Goal: Find specific page/section: Find specific page/section

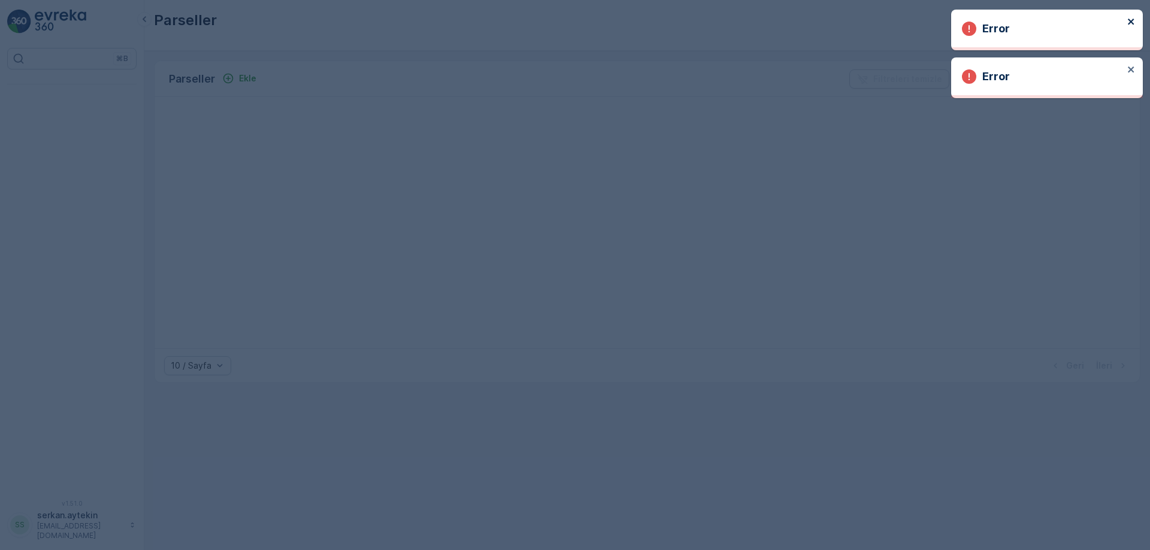
click at [1128, 24] on div "Error" at bounding box center [1047, 30] width 192 height 41
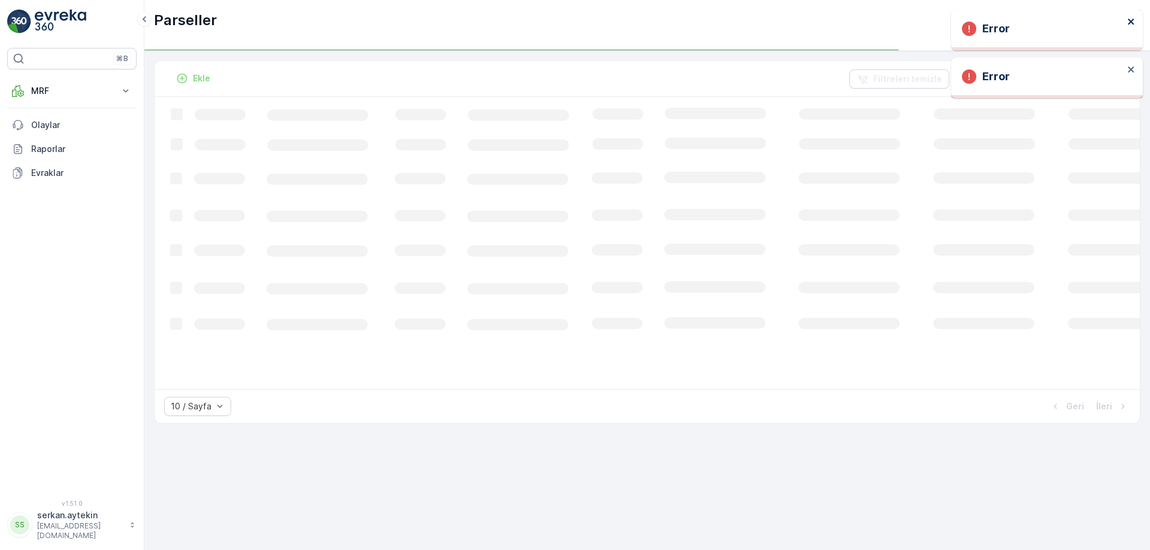
click at [1132, 23] on icon "close" at bounding box center [1131, 22] width 6 height 6
click at [1126, 25] on div "Error" at bounding box center [1042, 30] width 169 height 26
click at [1131, 23] on icon "close" at bounding box center [1131, 22] width 8 height 10
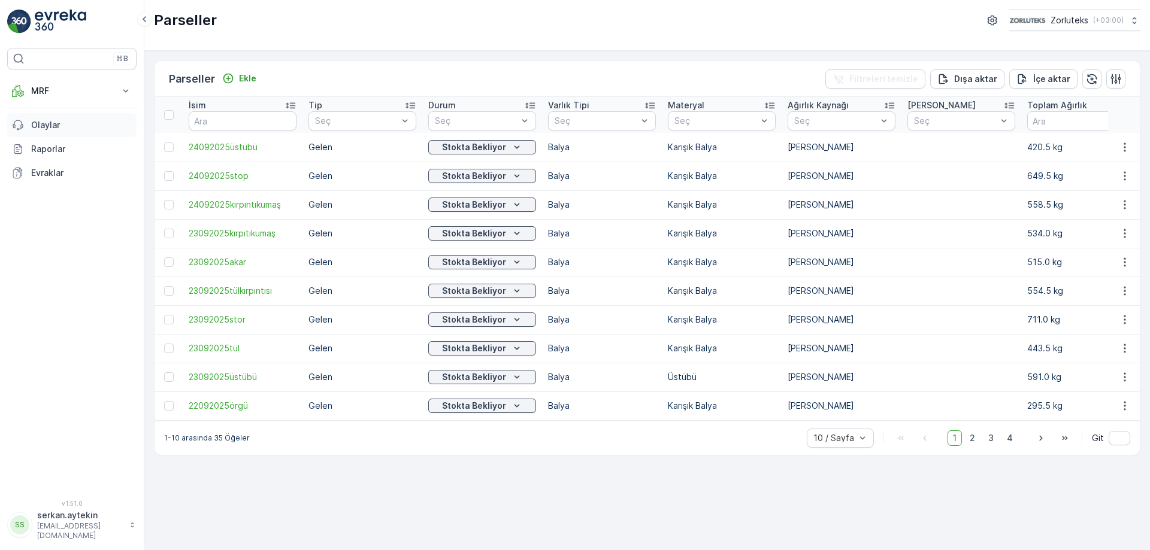
click at [61, 127] on p "Olaylar" at bounding box center [81, 125] width 101 height 12
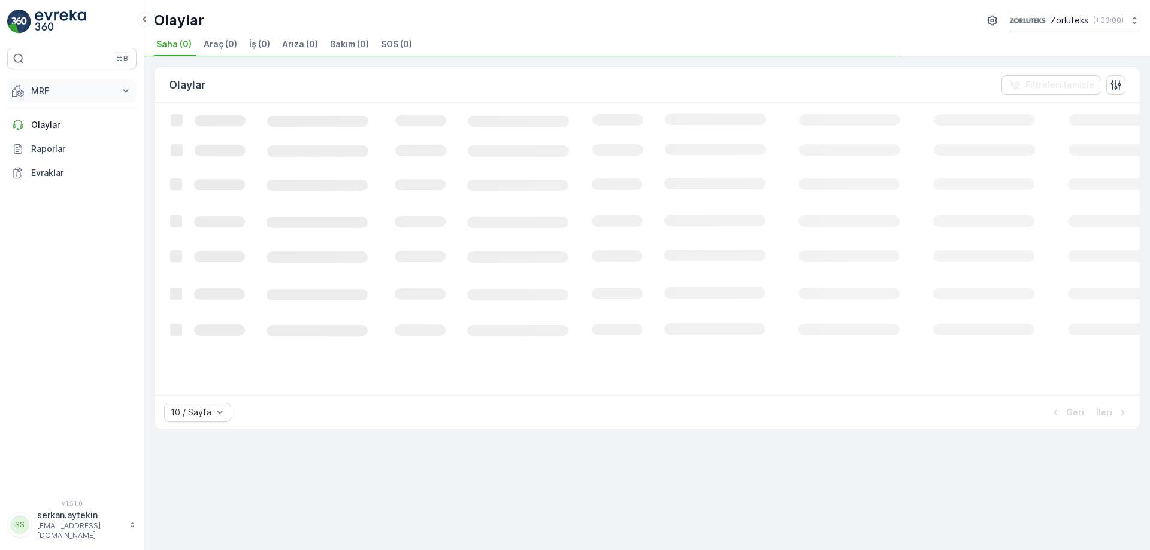
click at [88, 90] on p "MRF" at bounding box center [71, 91] width 81 height 12
click at [50, 129] on p "Gelen" at bounding box center [43, 128] width 24 height 12
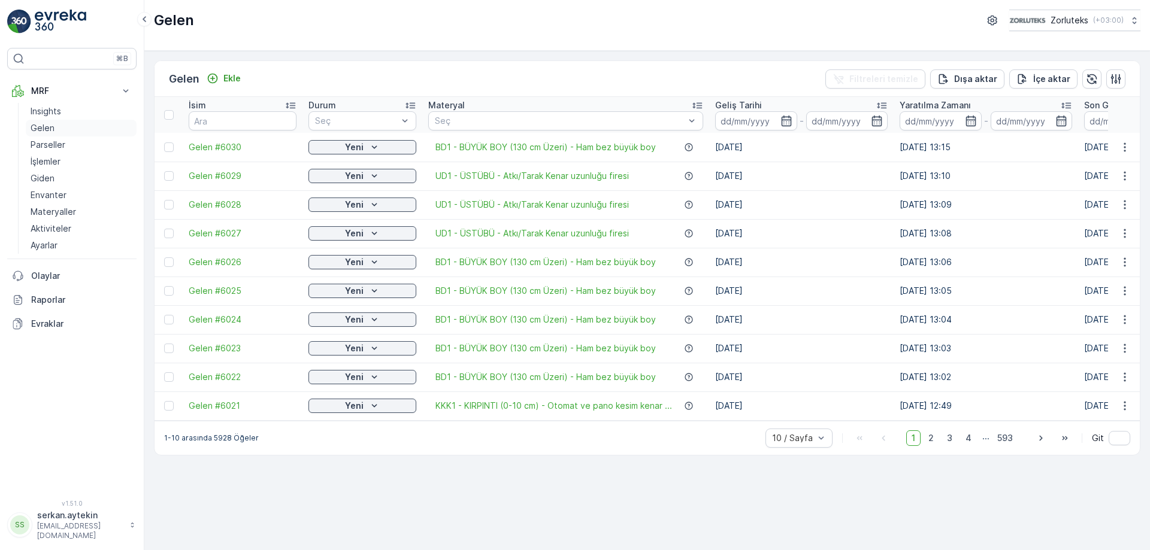
click at [48, 129] on p "Gelen" at bounding box center [43, 128] width 24 height 12
